Goal: Transaction & Acquisition: Purchase product/service

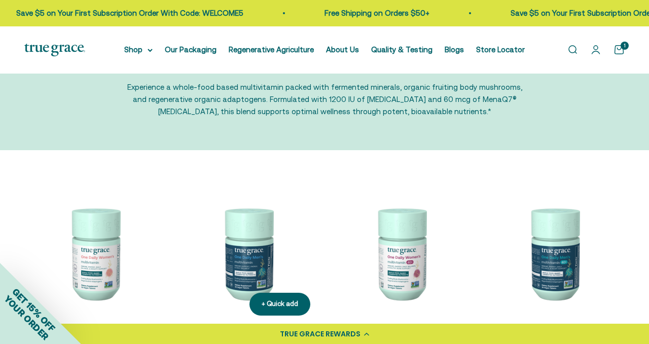
scroll to position [61, 0]
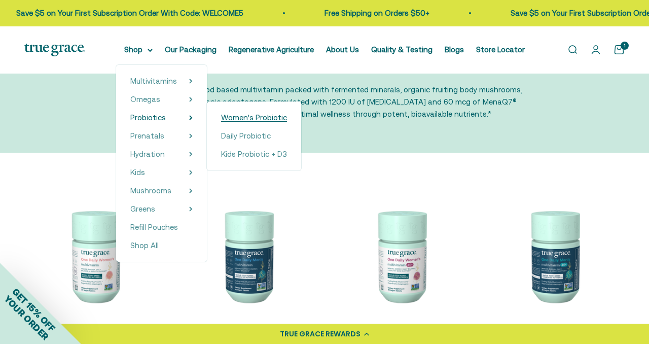
click at [240, 116] on span "Women's Probiotic" at bounding box center [254, 117] width 66 height 9
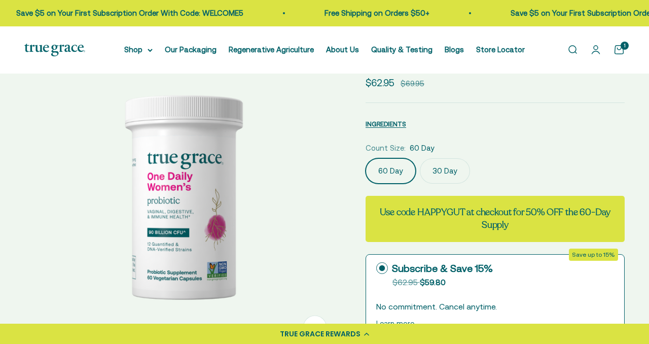
select select "3"
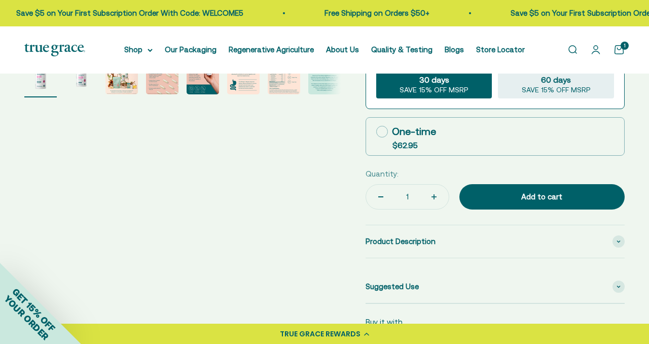
scroll to position [365, 0]
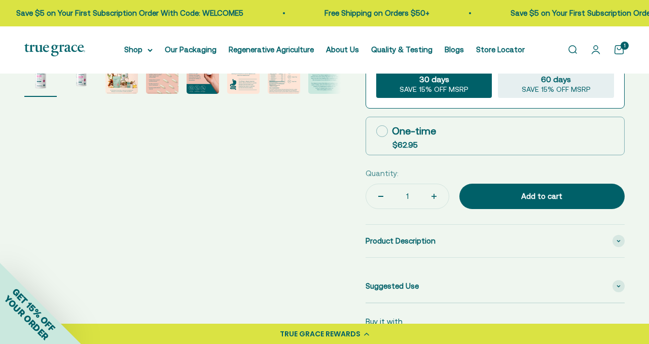
click at [381, 133] on icon at bounding box center [382, 131] width 12 height 12
click at [376, 131] on input "One-time $62.95" at bounding box center [376, 131] width 1 height 1
radio input "true"
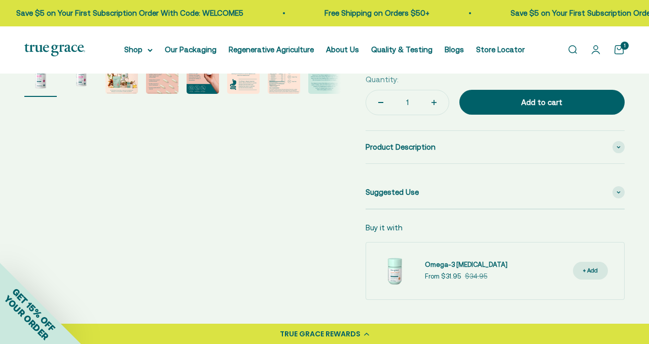
click at [434, 101] on icon "Increase quantity" at bounding box center [434, 102] width 0 height 5
type input "2"
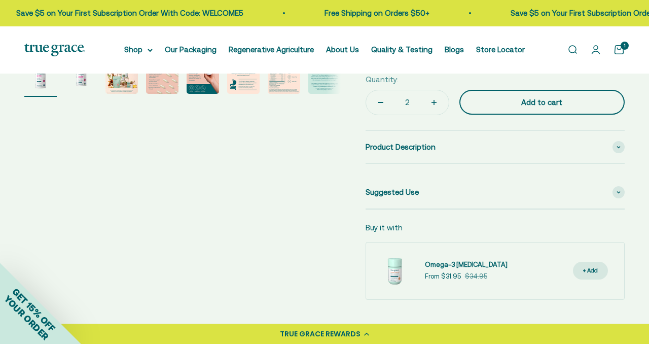
click at [522, 102] on div "Add to cart" at bounding box center [541, 102] width 125 height 12
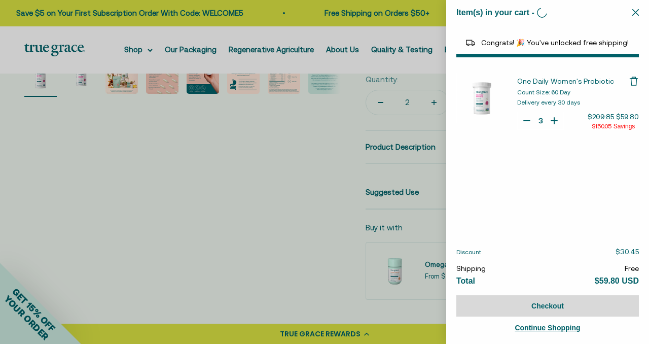
type input "1"
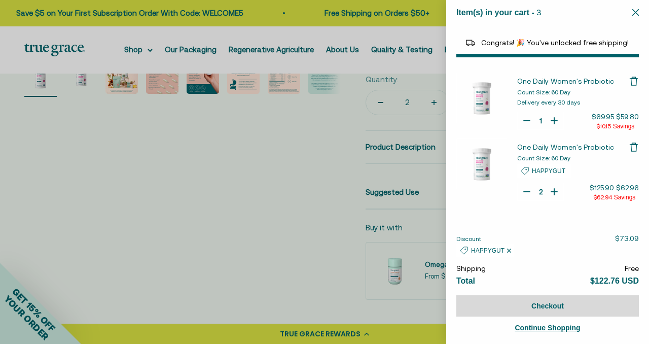
select select "40055698129088"
select select "44882806636758"
type input "0"
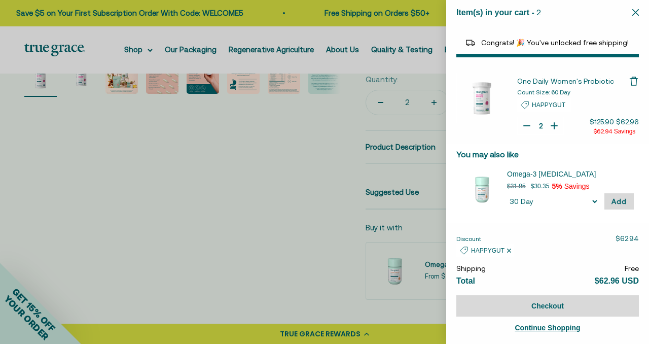
click at [312, 181] on div at bounding box center [324, 172] width 649 height 344
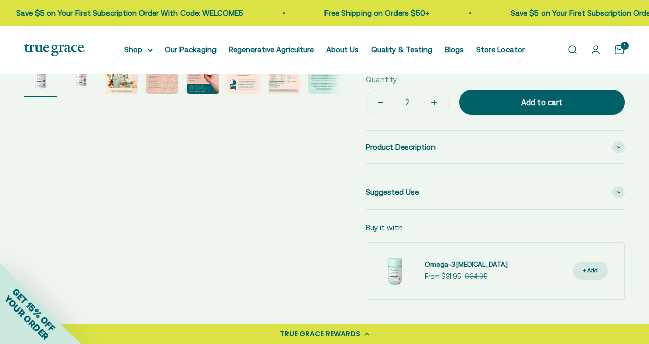
click at [619, 47] on link "Open cart 1" at bounding box center [618, 49] width 11 height 11
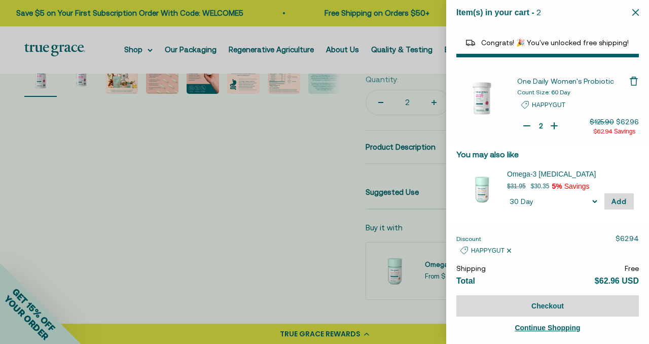
click at [596, 202] on select "Count Size 30 Day 60 Day 90 Day" at bounding box center [553, 201] width 92 height 15
click at [578, 153] on p "You may also like" at bounding box center [547, 153] width 182 height 11
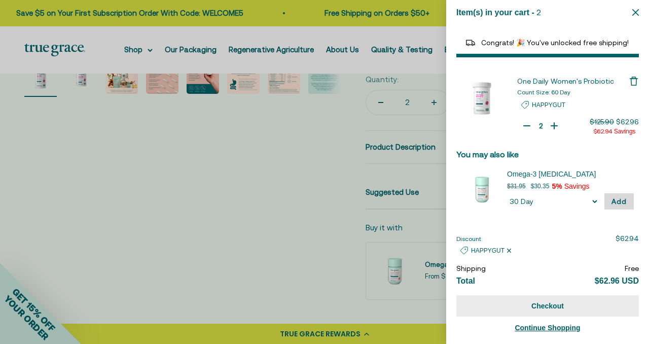
click at [554, 303] on button "Checkout" at bounding box center [547, 305] width 182 height 21
